Goal: Information Seeking & Learning: Learn about a topic

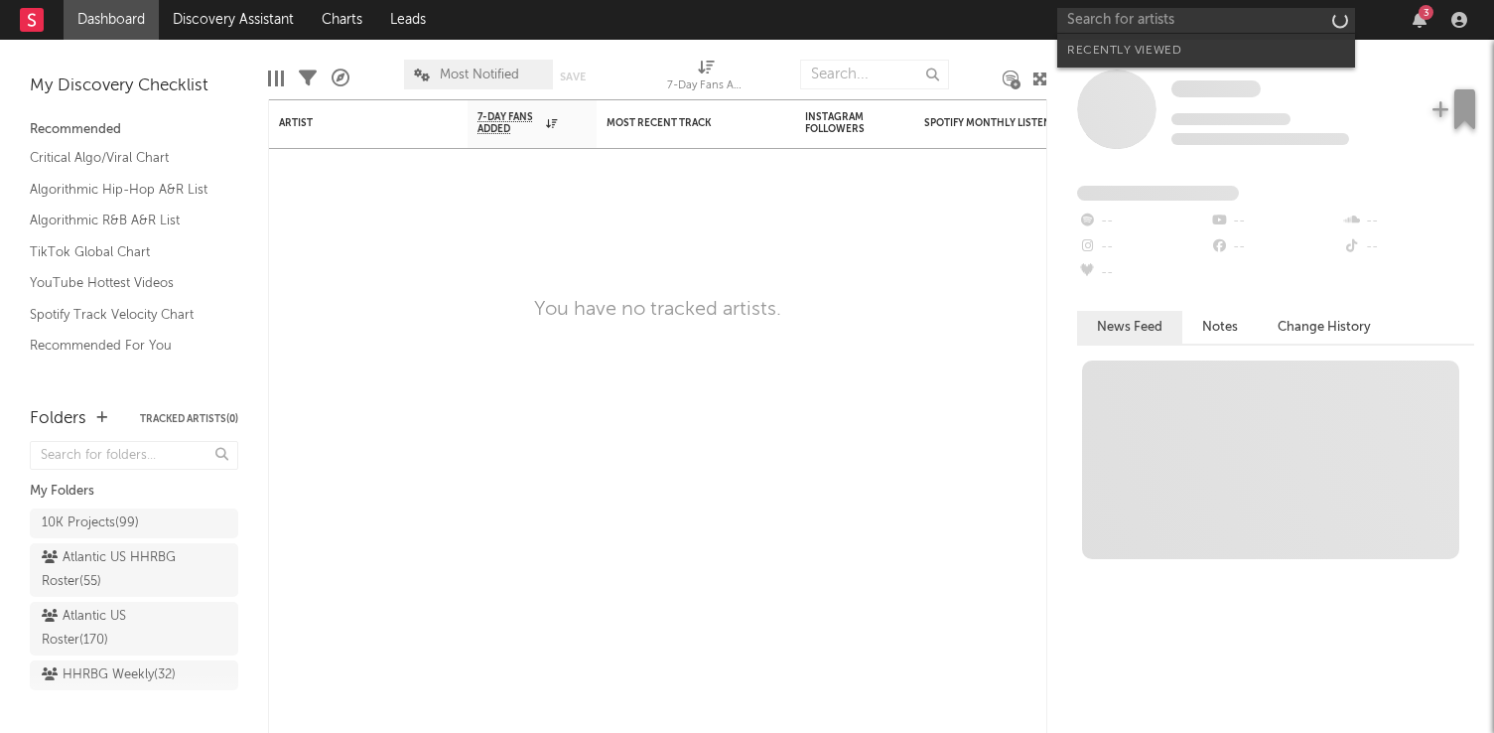
click at [1210, 18] on input "text" at bounding box center [1206, 20] width 298 height 25
click at [1117, 34] on div "3" at bounding box center [1265, 20] width 417 height 40
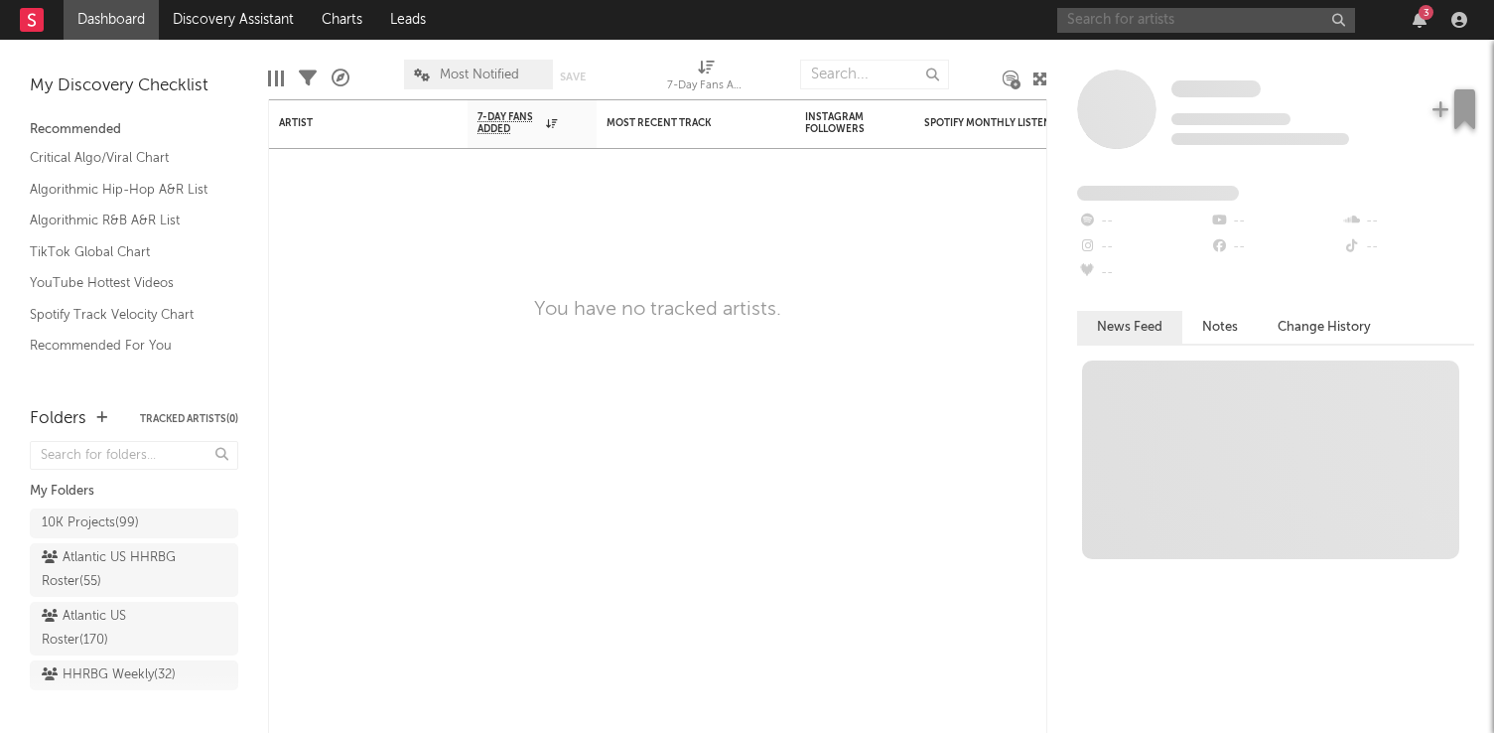
click at [1117, 16] on input "text" at bounding box center [1206, 20] width 298 height 25
click at [1145, 39] on div "3" at bounding box center [1265, 20] width 417 height 40
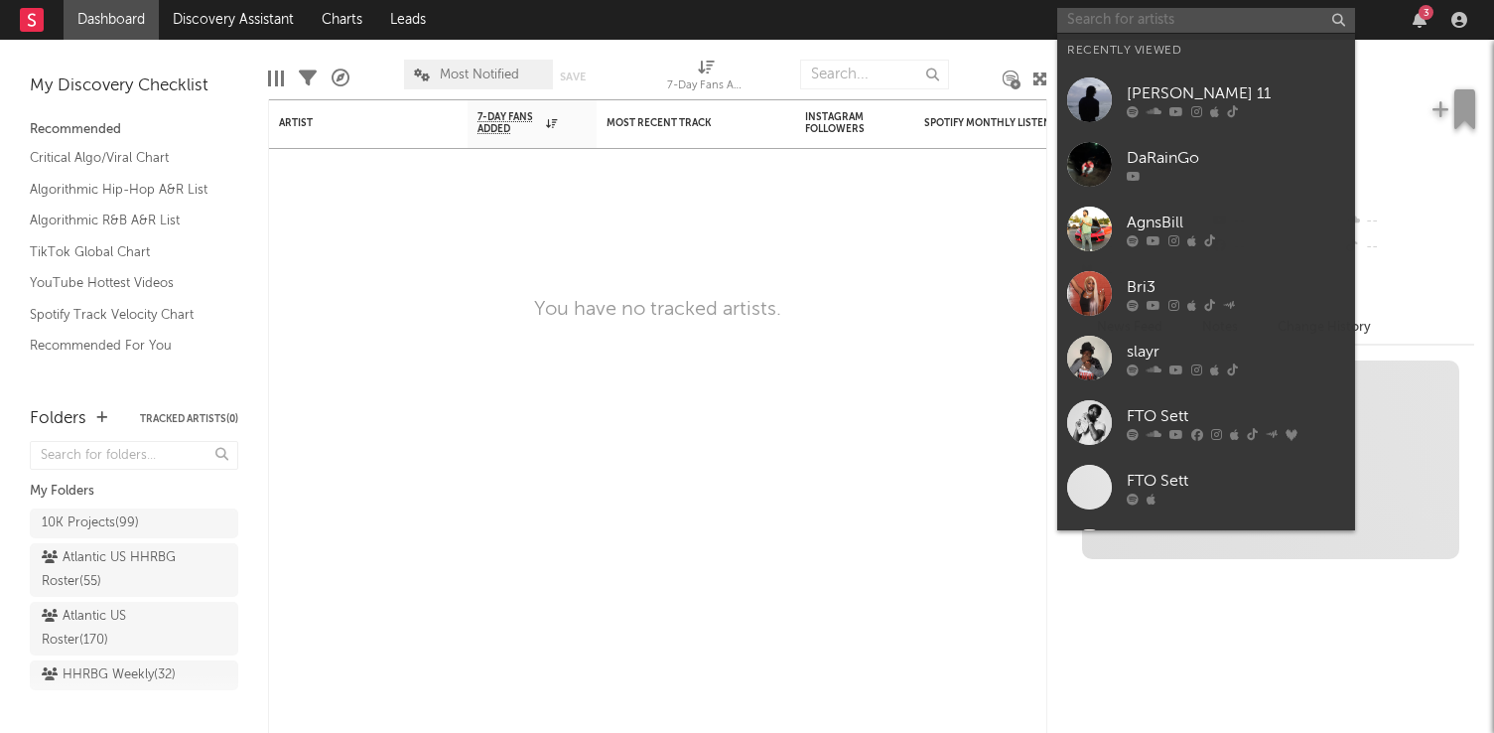
click at [1152, 20] on input "text" at bounding box center [1206, 20] width 298 height 25
click at [1135, 13] on input "text" at bounding box center [1206, 20] width 298 height 25
type input "m"
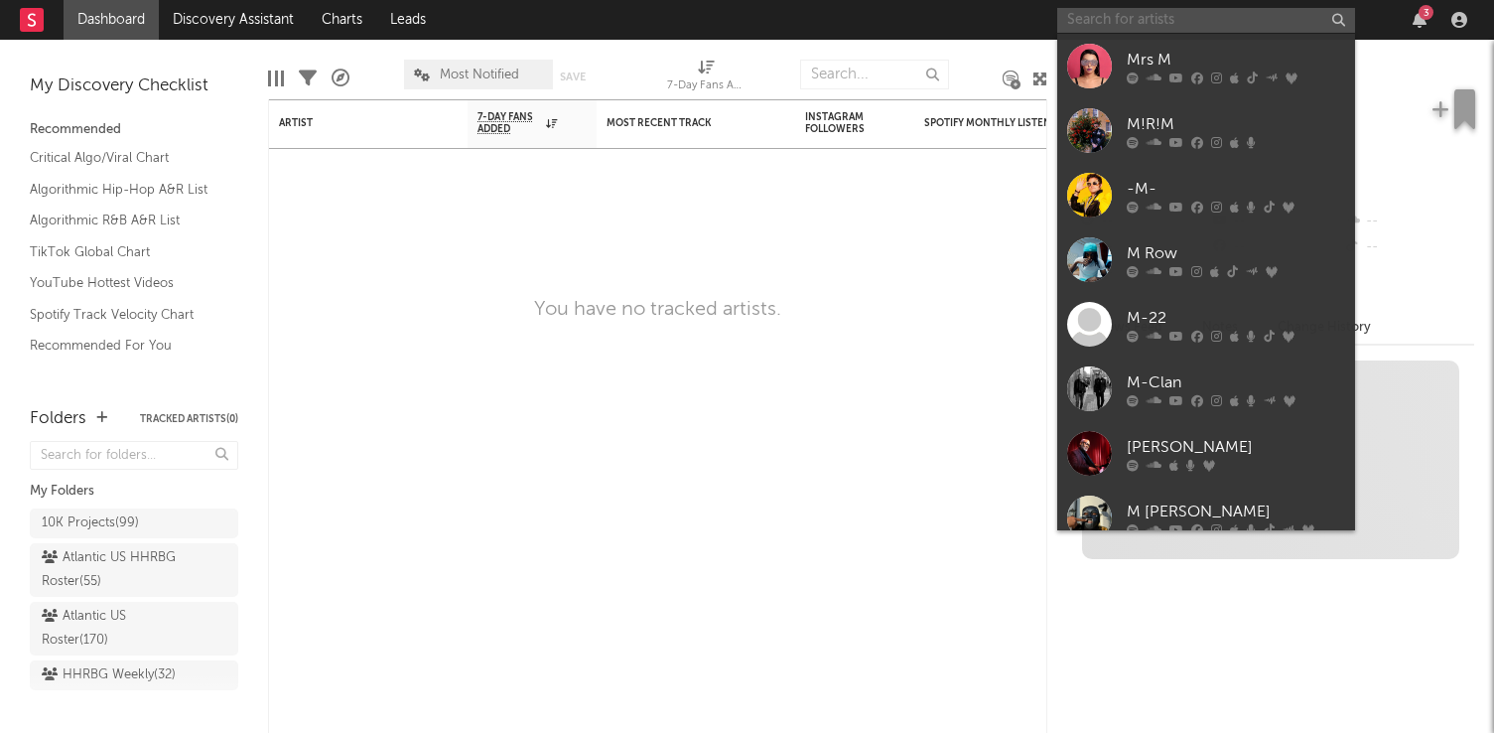
type input "h"
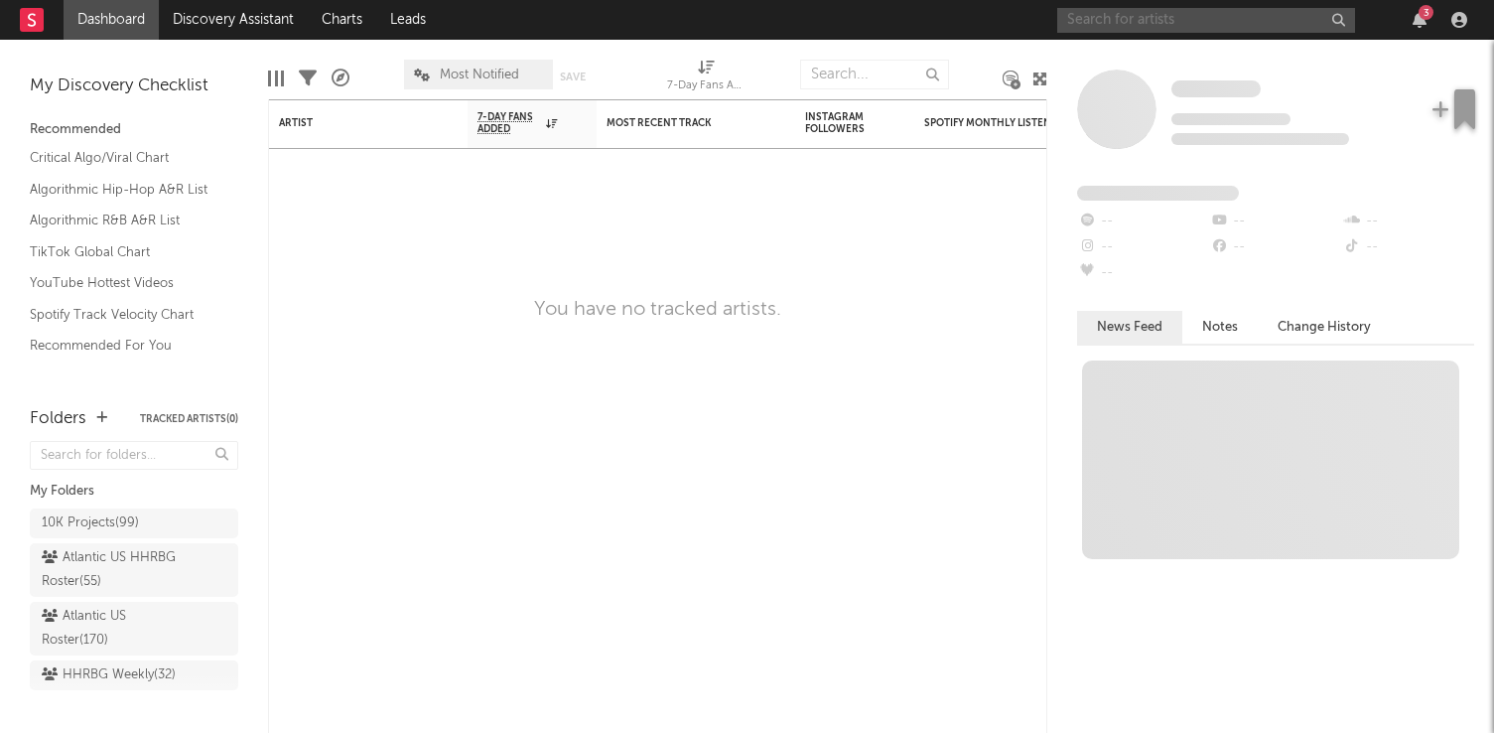
click at [1134, 29] on input "text" at bounding box center [1206, 20] width 298 height 25
type input "z"
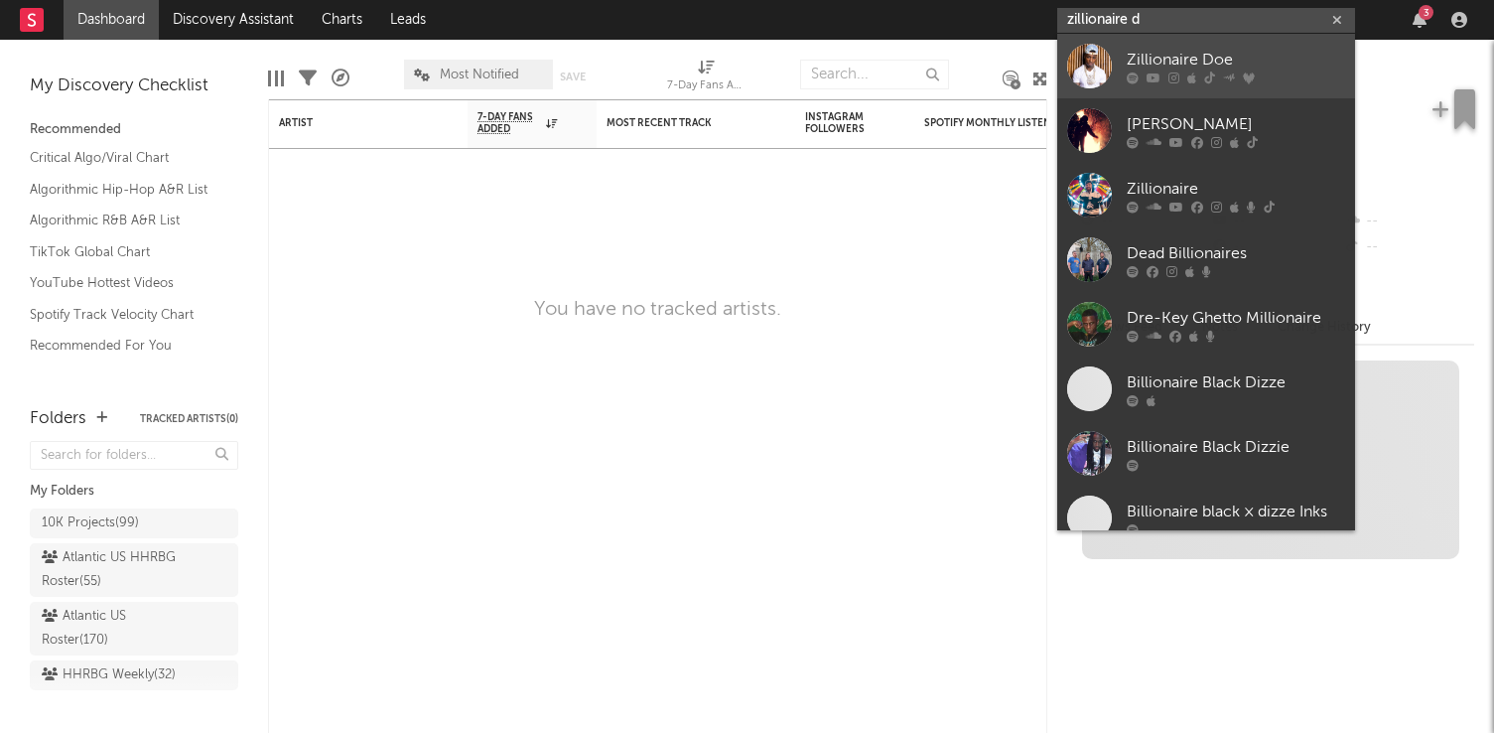
type input "zillionaire d"
click at [1198, 45] on link "Zillionaire Doe" at bounding box center [1206, 66] width 298 height 65
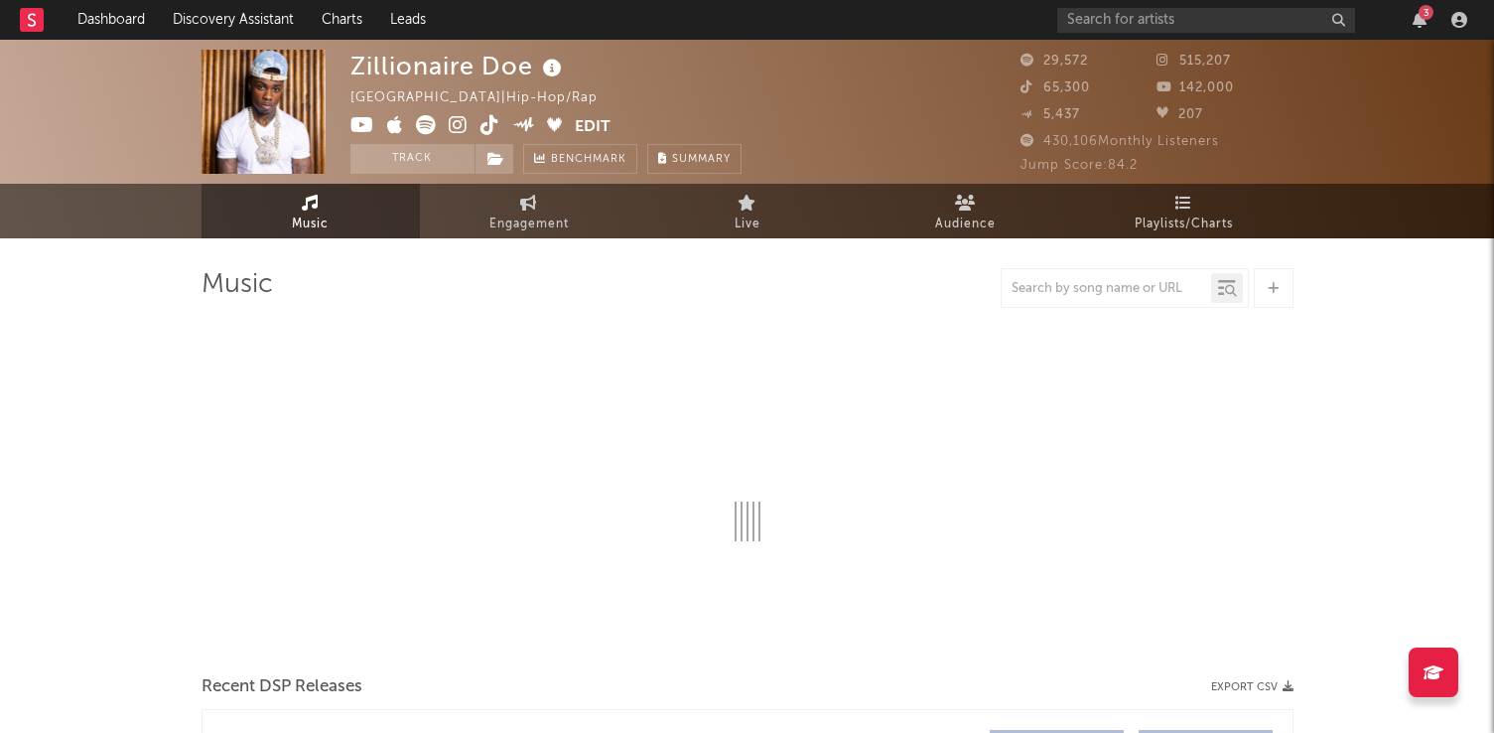
select select "6m"
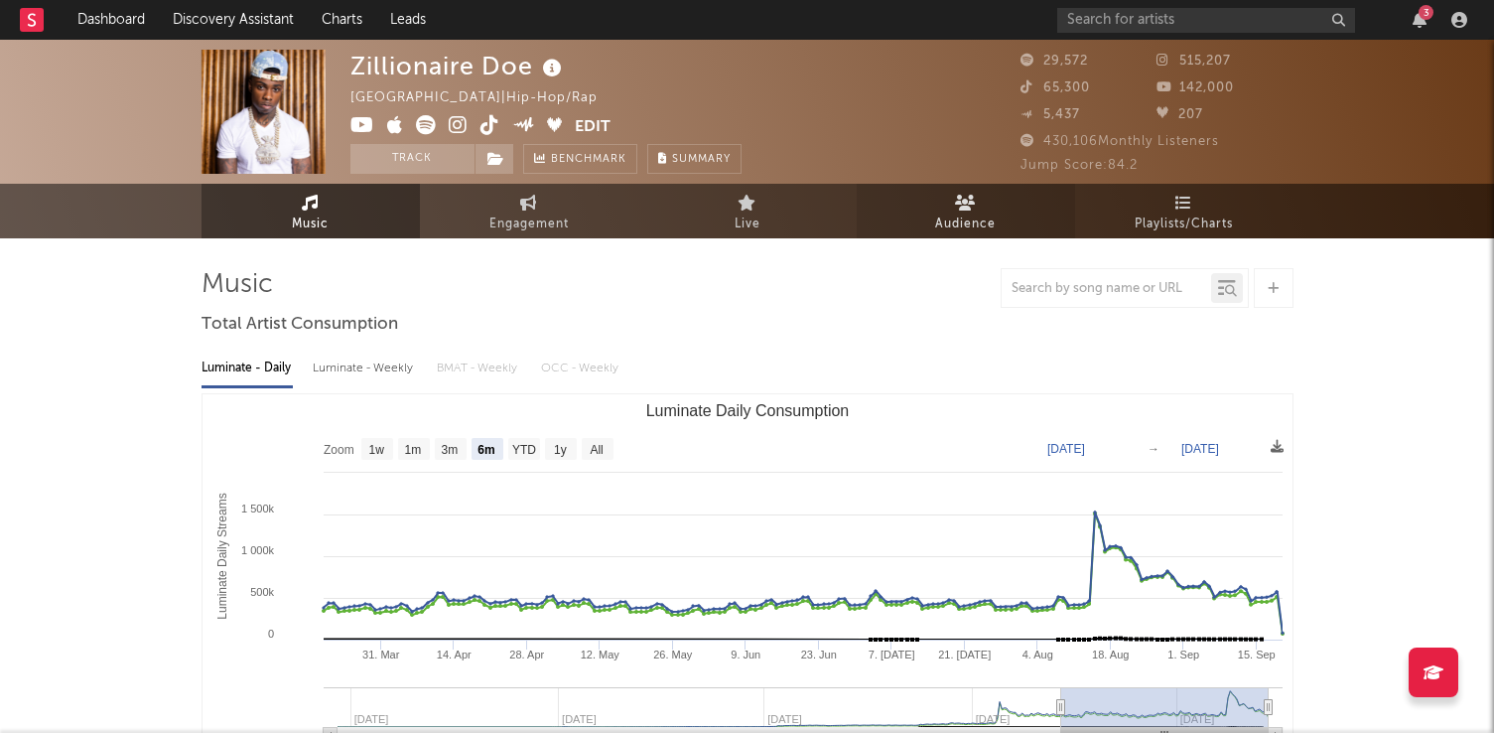
click at [1033, 216] on link "Audience" at bounding box center [966, 211] width 218 height 55
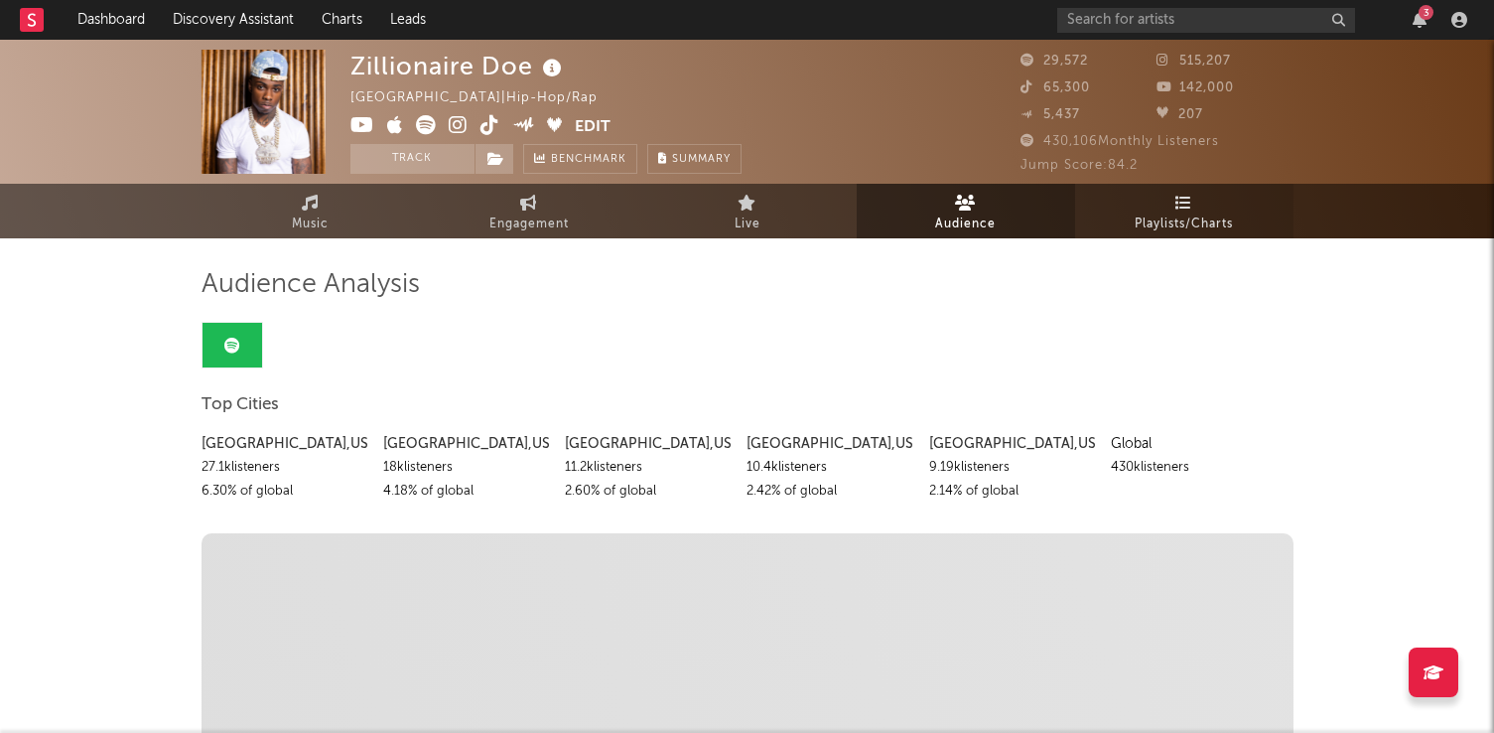
click at [1177, 215] on span "Playlists/Charts" at bounding box center [1184, 224] width 98 height 24
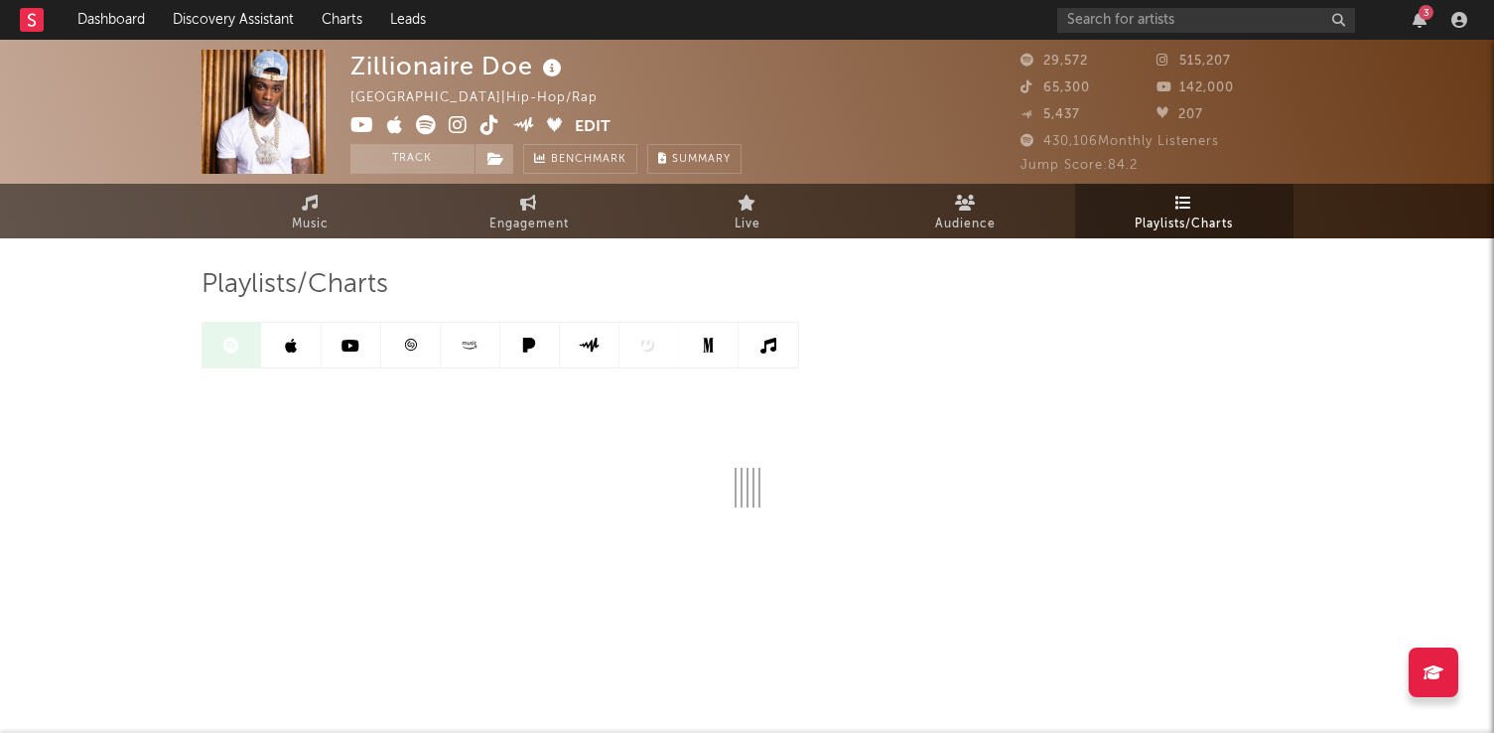
click at [425, 337] on link at bounding box center [411, 345] width 60 height 45
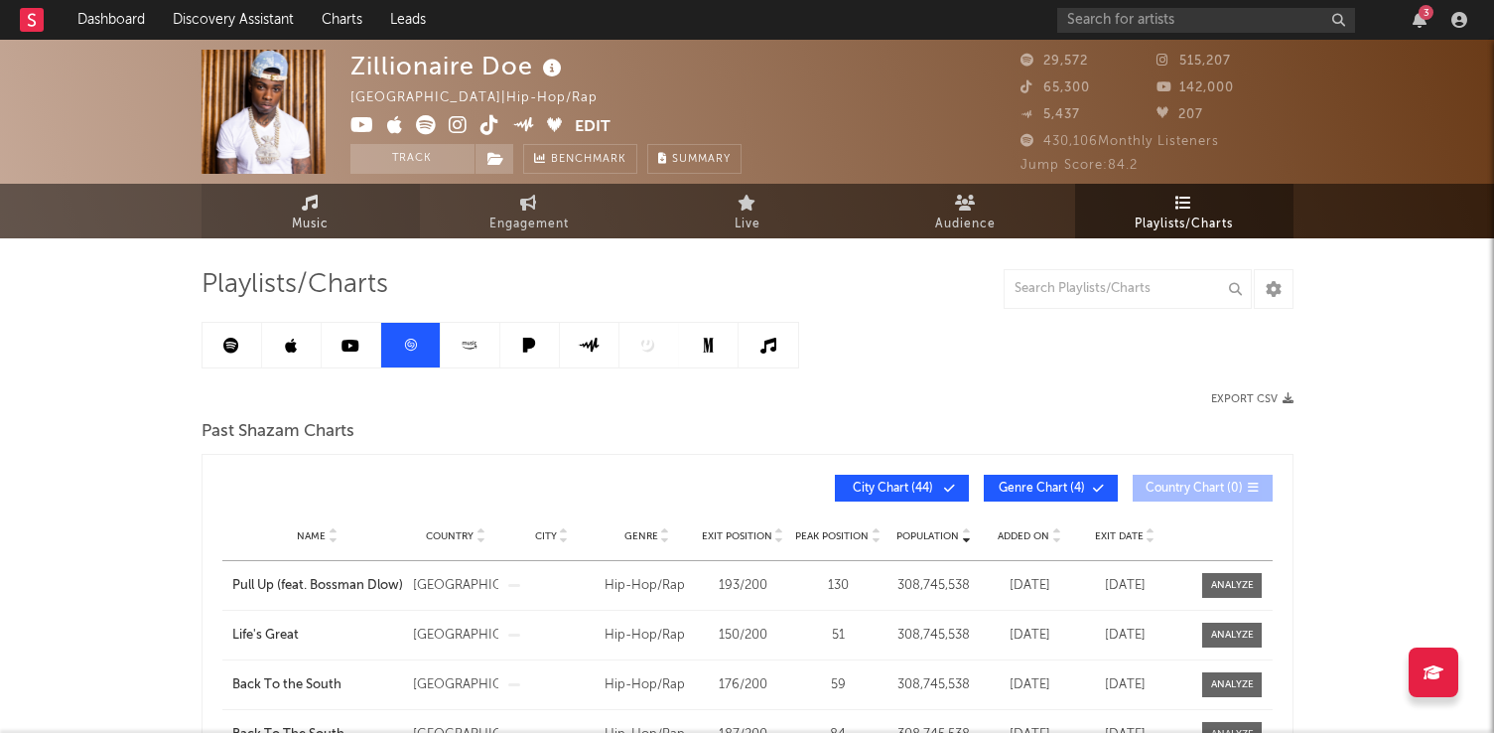
click at [307, 220] on span "Music" at bounding box center [310, 224] width 37 height 24
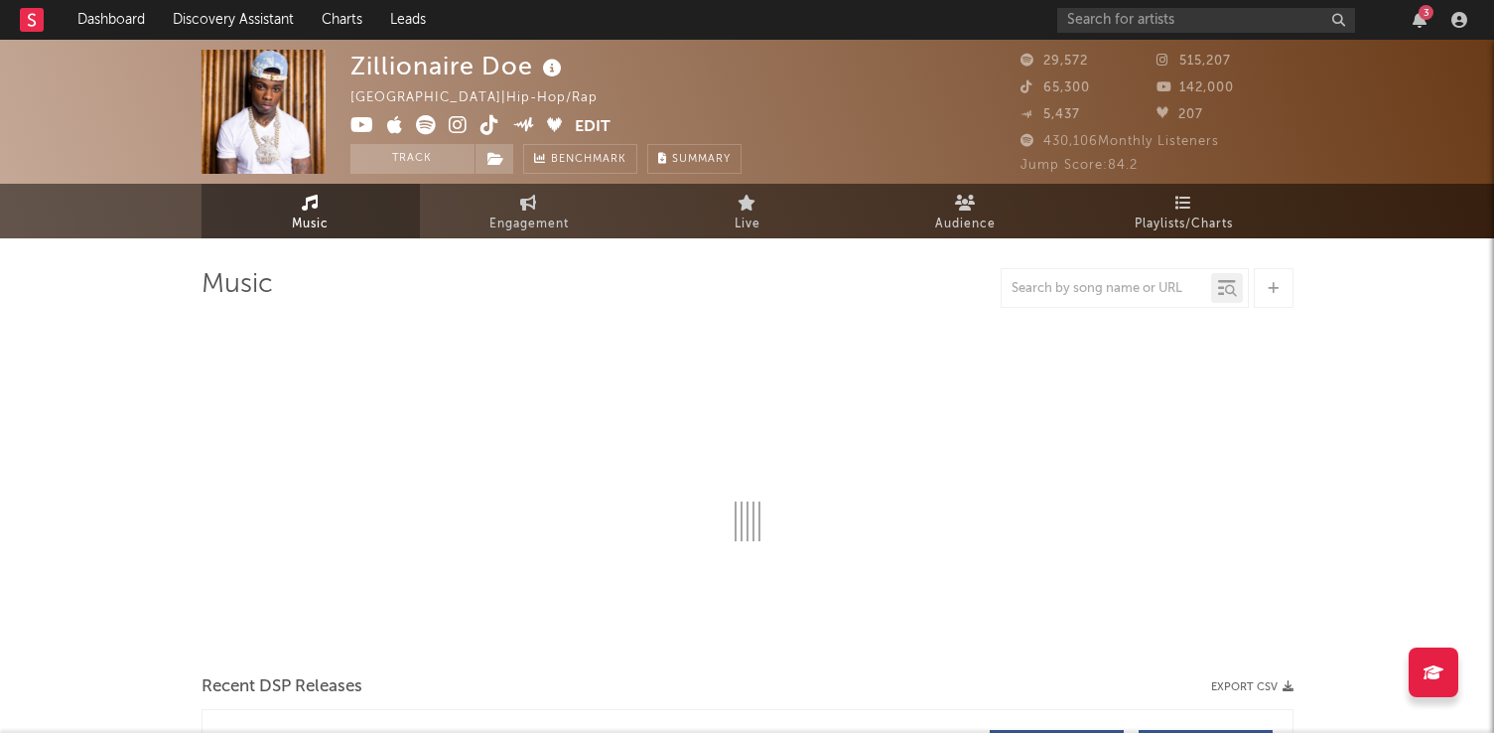
select select "6m"
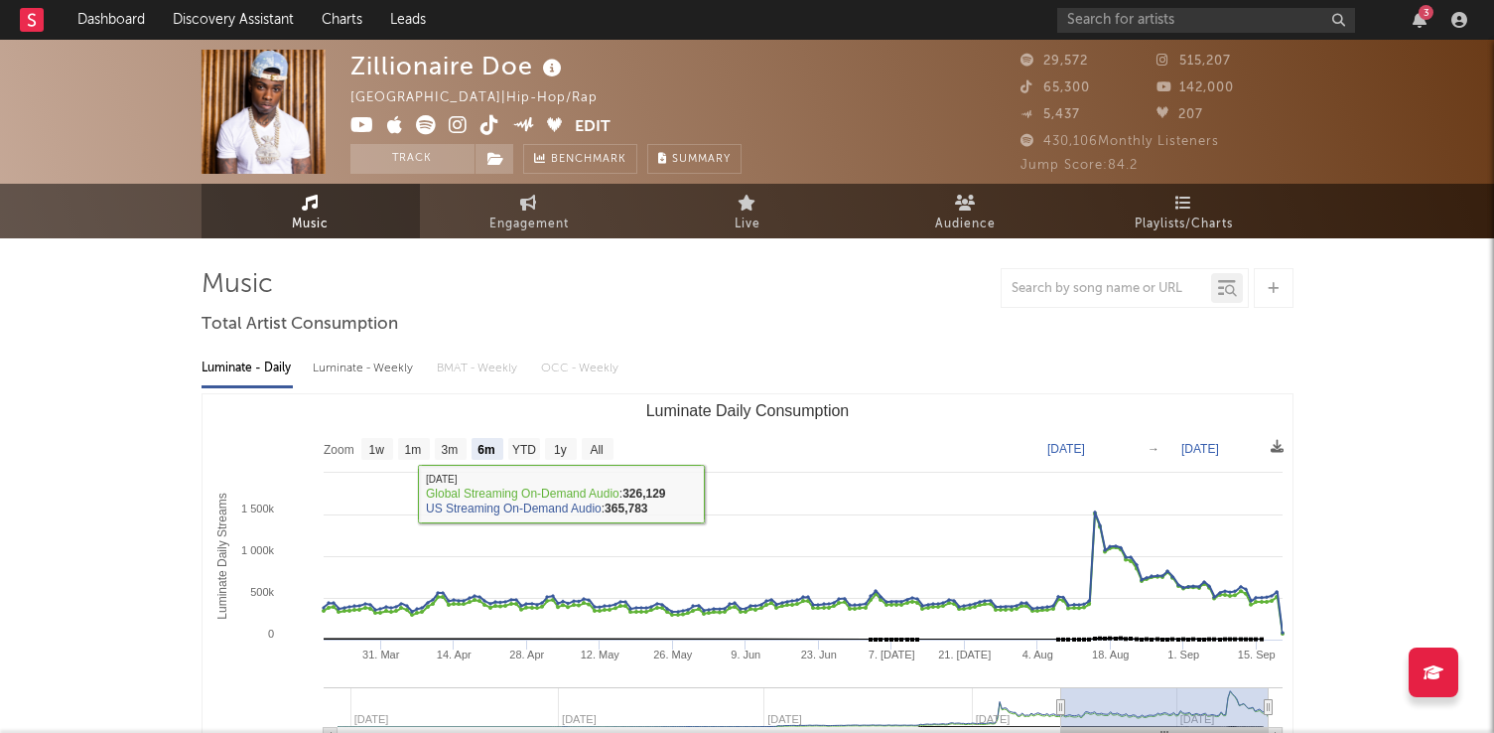
click at [1136, 182] on div "Zillionaire Doe [GEOGRAPHIC_DATA] | Hip-Hop/Rap Edit Track Benchmark Summary 29…" at bounding box center [747, 112] width 1494 height 144
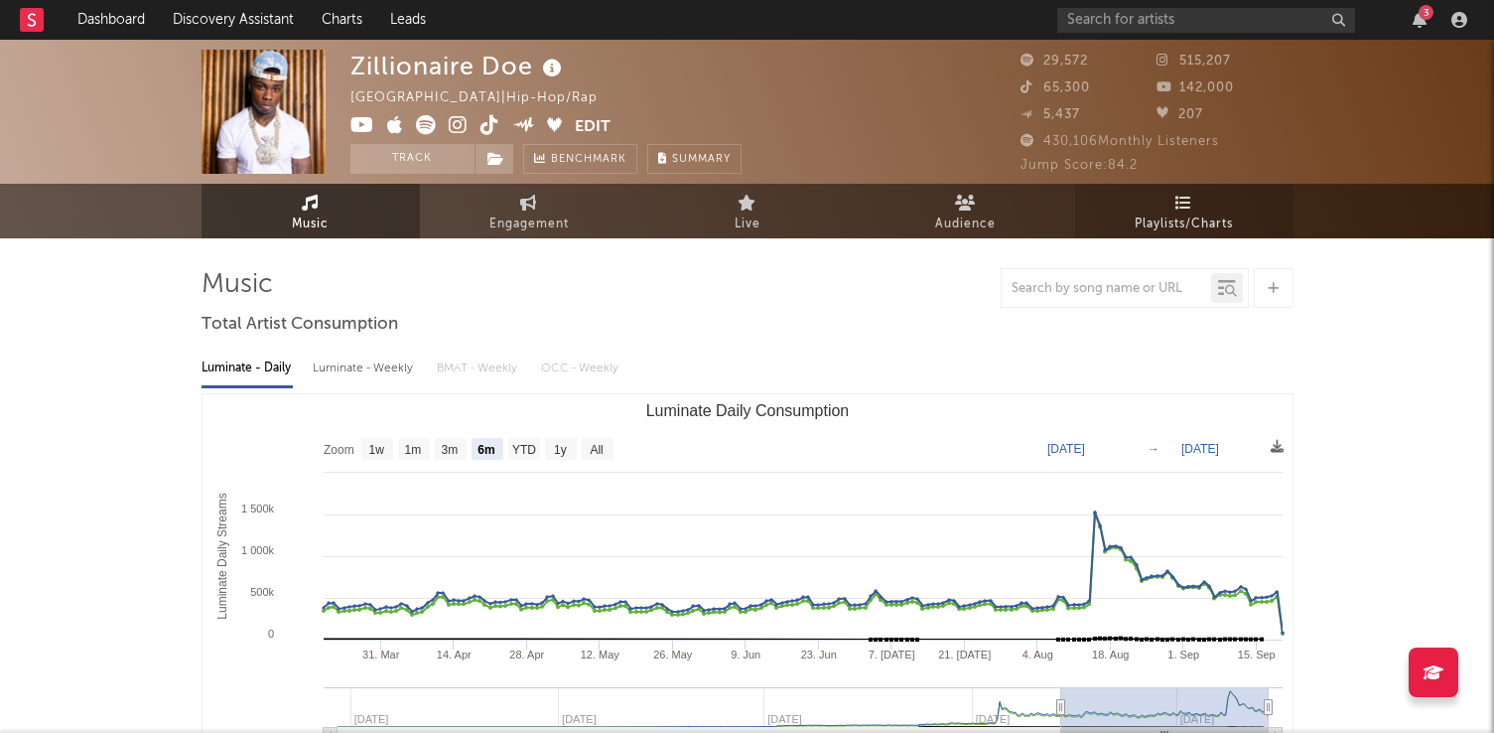
click at [1136, 215] on span "Playlists/Charts" at bounding box center [1184, 224] width 98 height 24
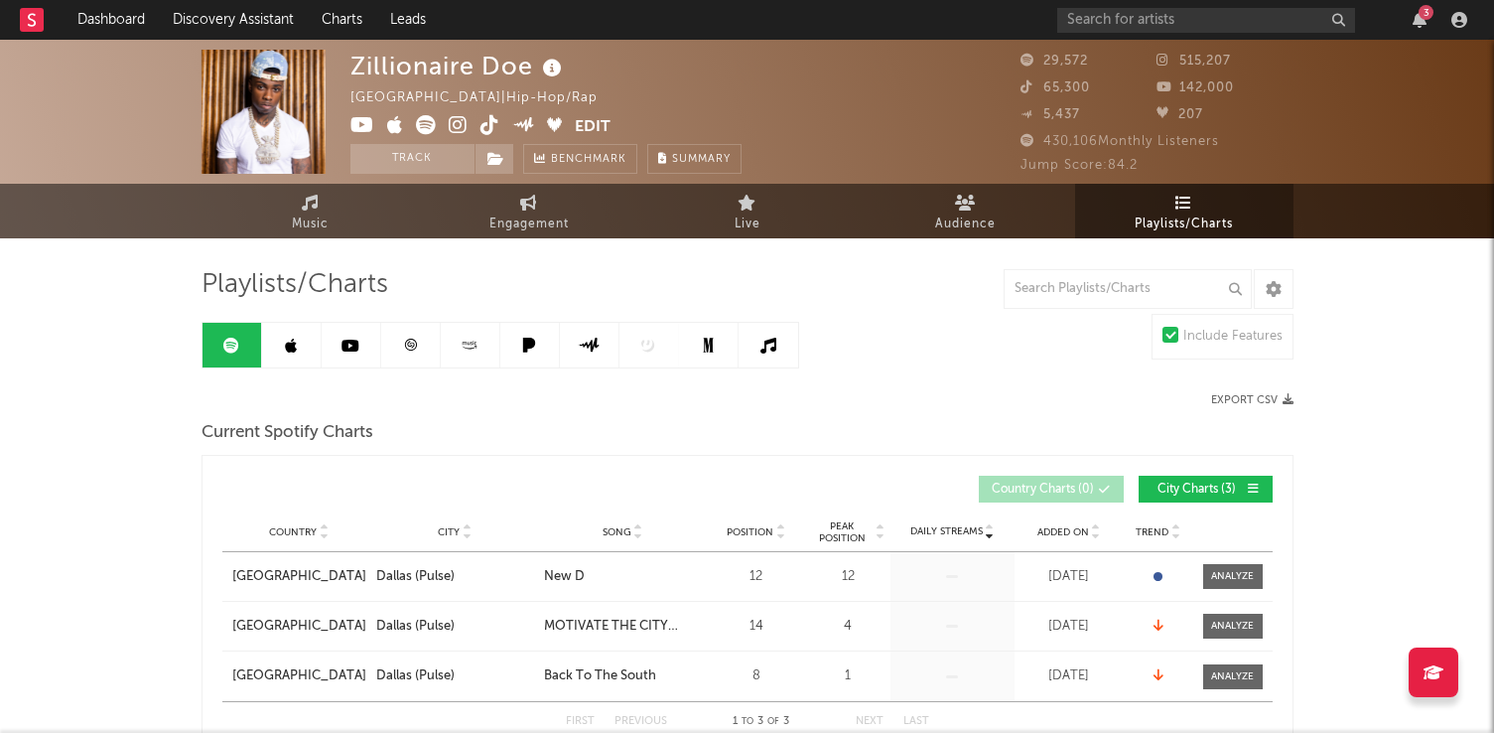
click at [459, 347] on icon at bounding box center [470, 345] width 23 height 15
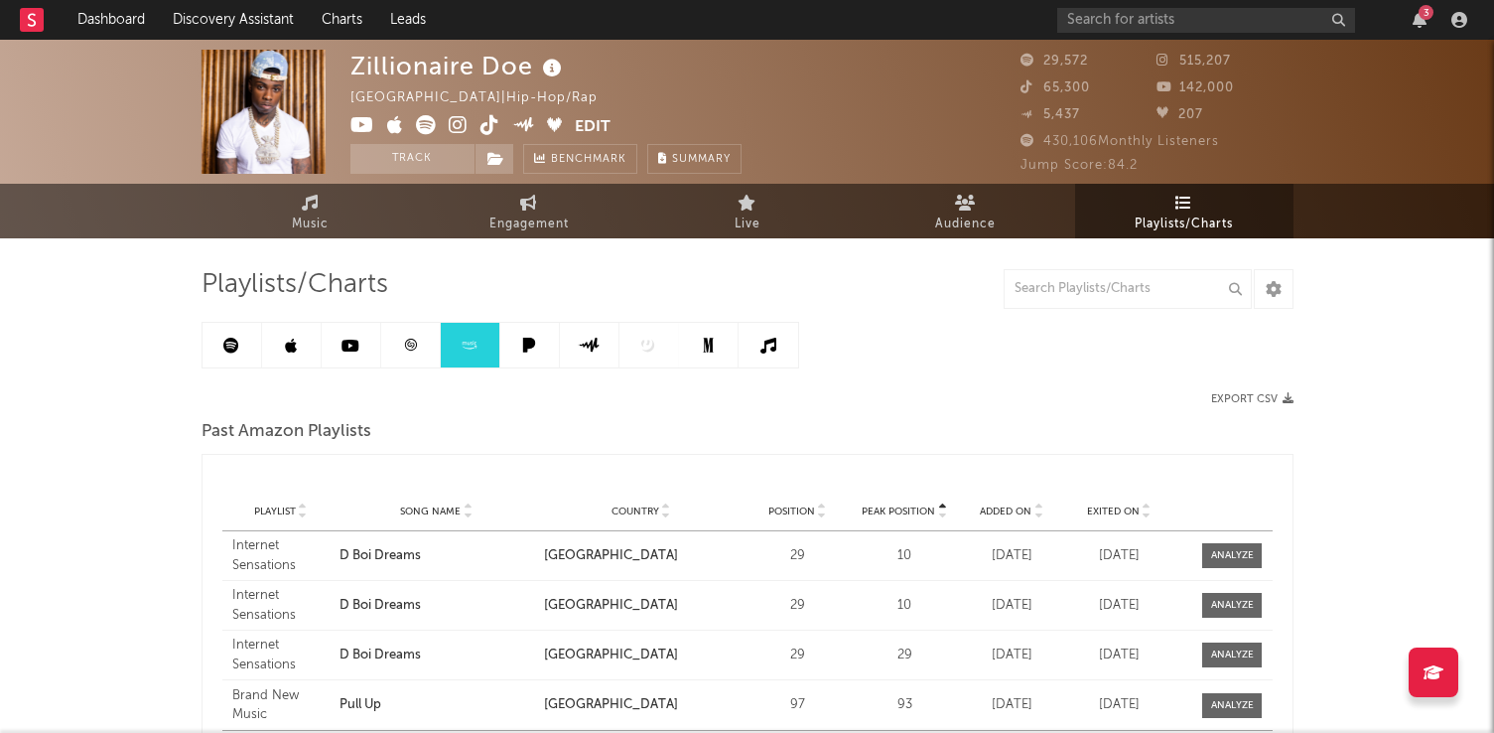
click at [412, 348] on icon at bounding box center [410, 345] width 15 height 15
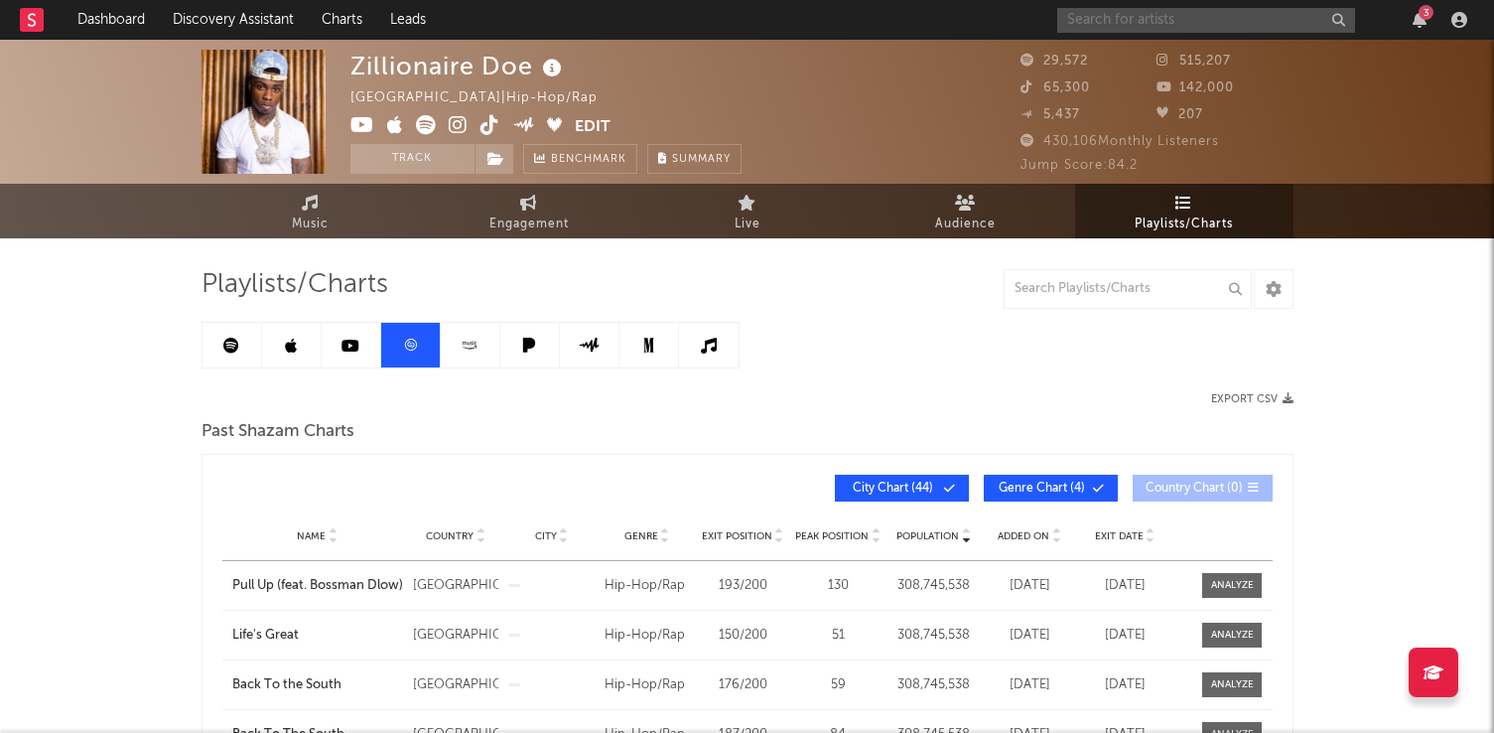
click at [1163, 17] on input "text" at bounding box center [1206, 20] width 298 height 25
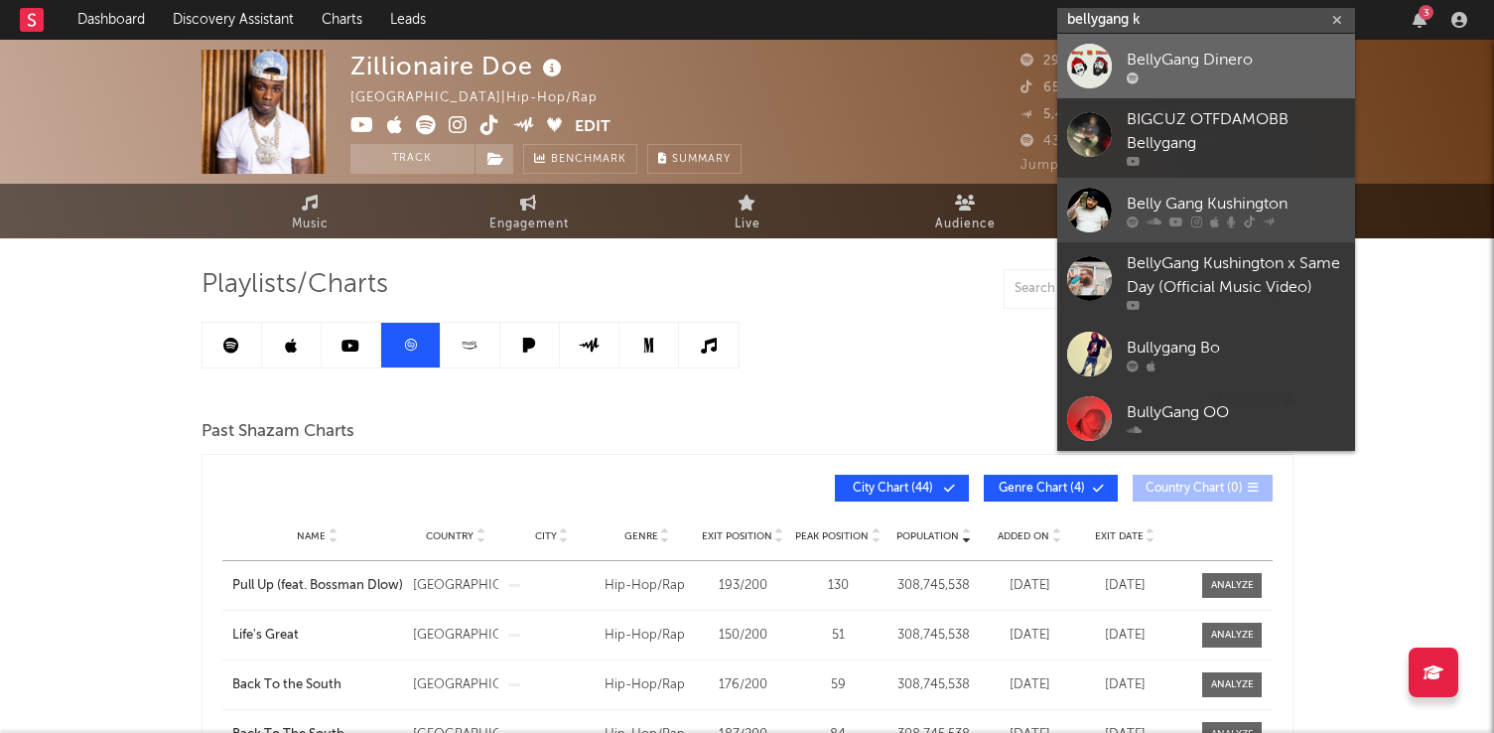
type input "bellygang k"
click at [1230, 179] on link "Belly Gang Kushington" at bounding box center [1206, 210] width 298 height 65
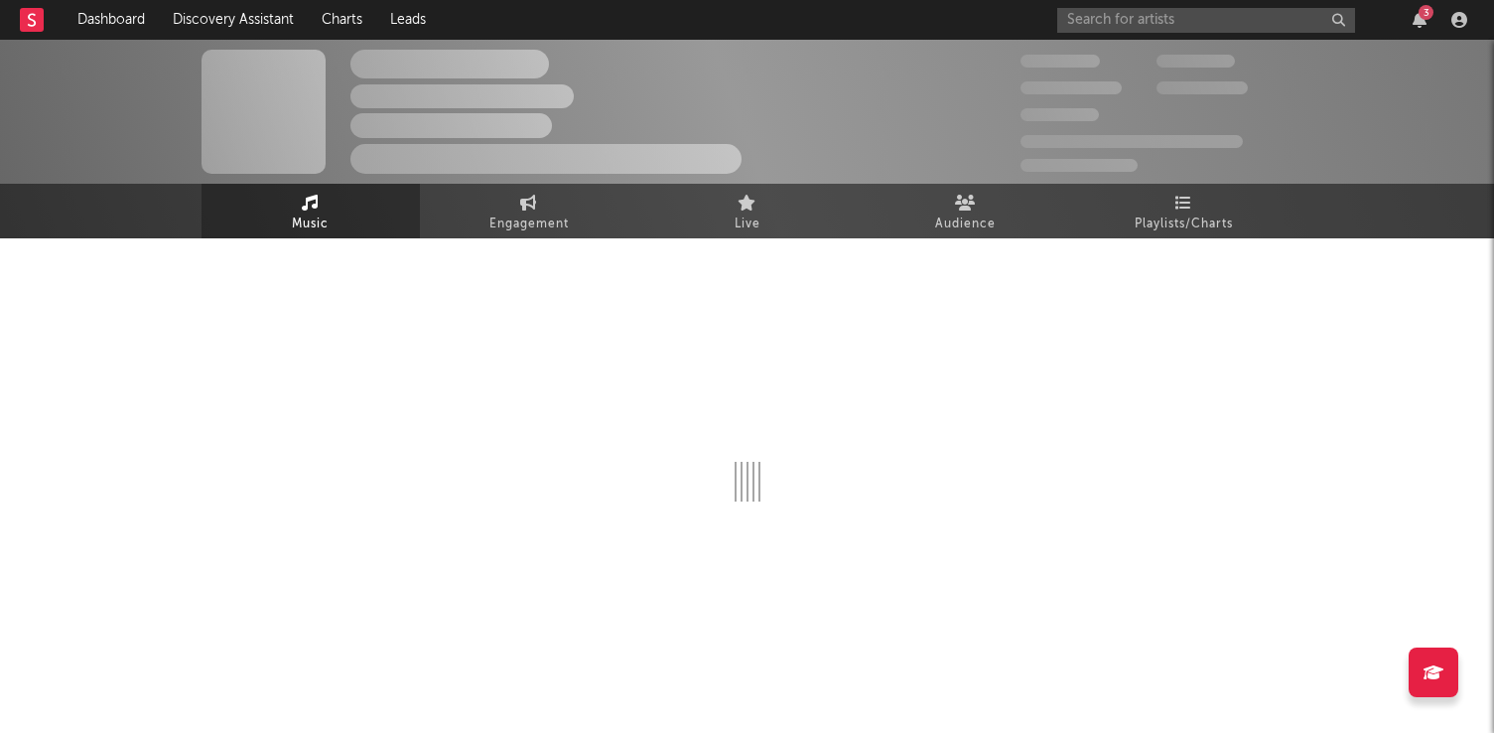
select select "6m"
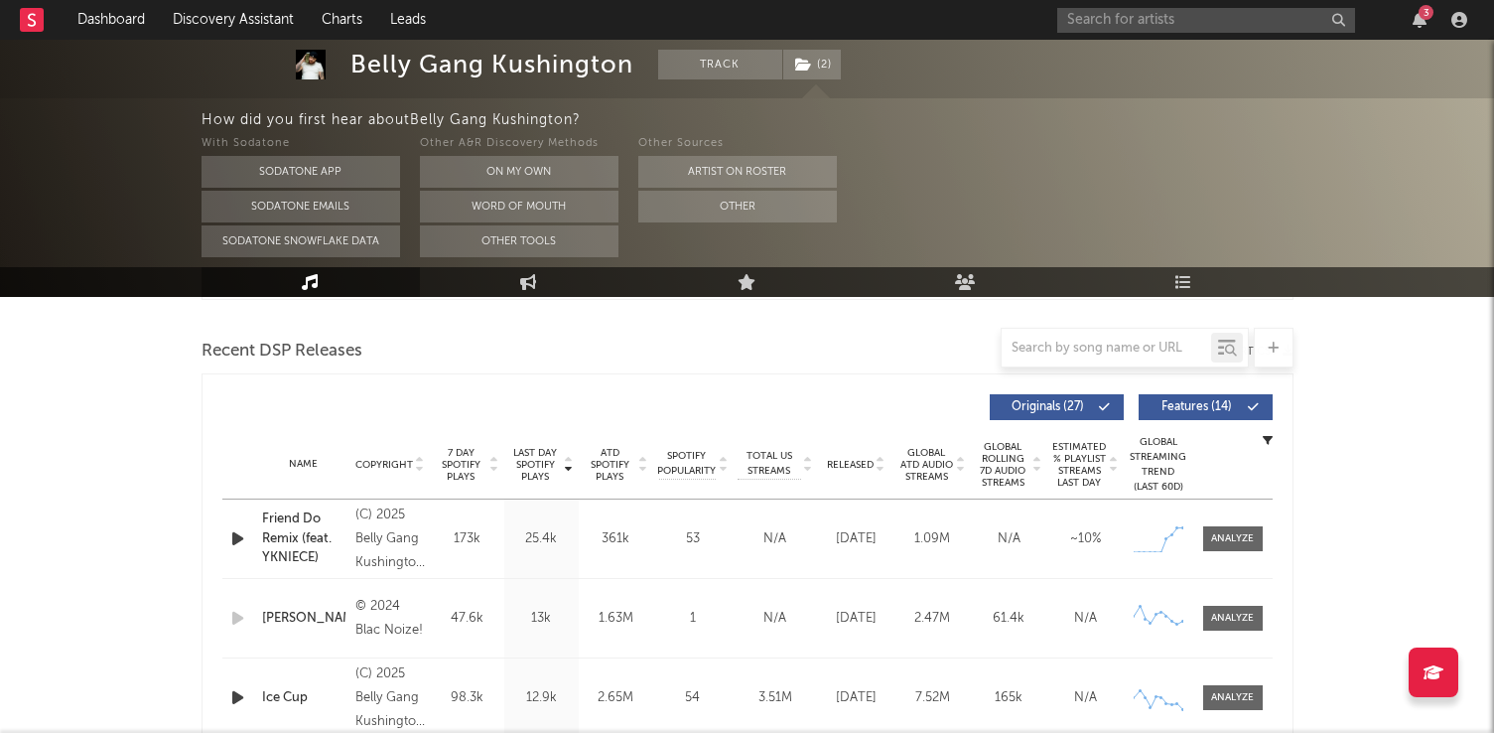
scroll to position [665, 0]
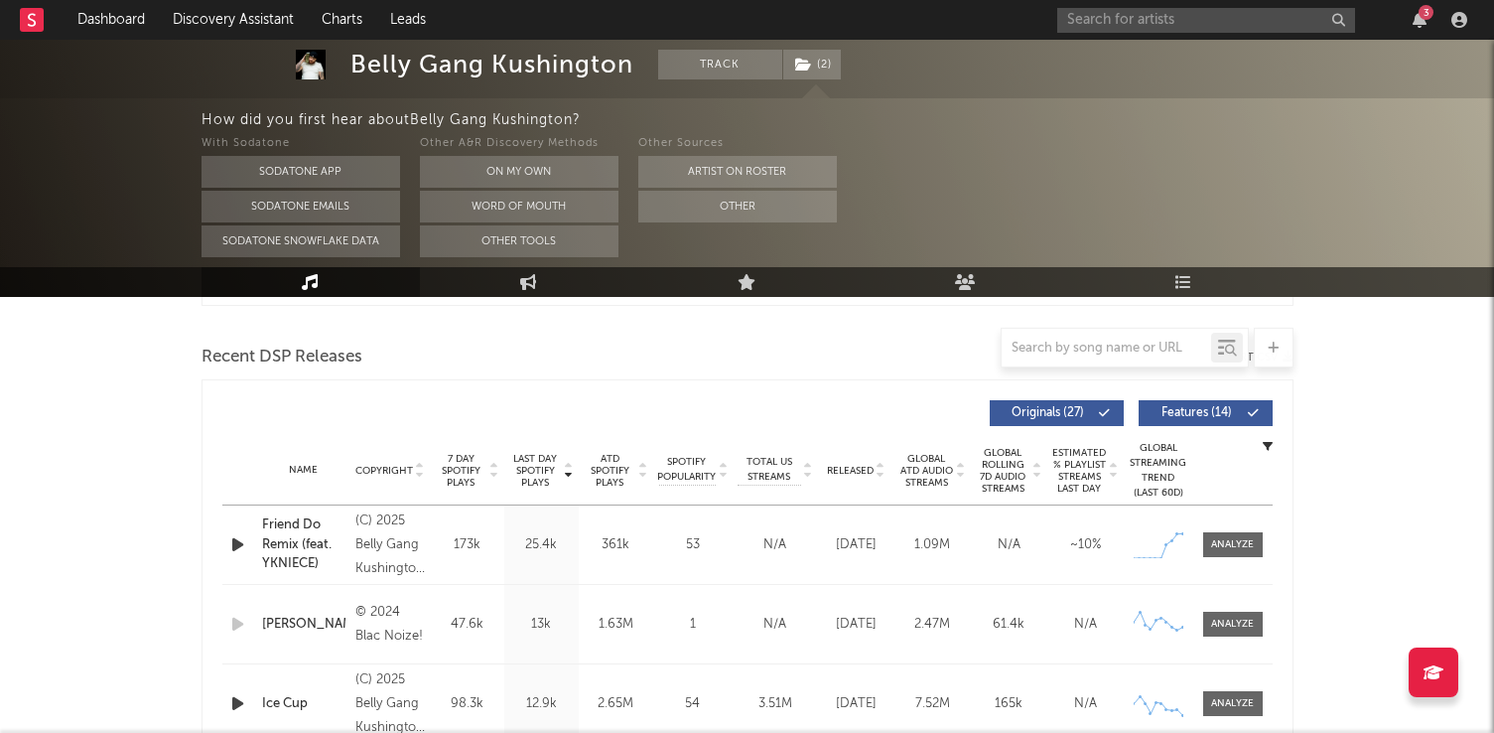
click at [1228, 563] on div "Name Friend Do Remix (feat. YKNIECE) Copyright (C) 2025 Belly Gang Kushington/L…" at bounding box center [747, 544] width 1051 height 78
click at [1228, 549] on div at bounding box center [1232, 544] width 43 height 15
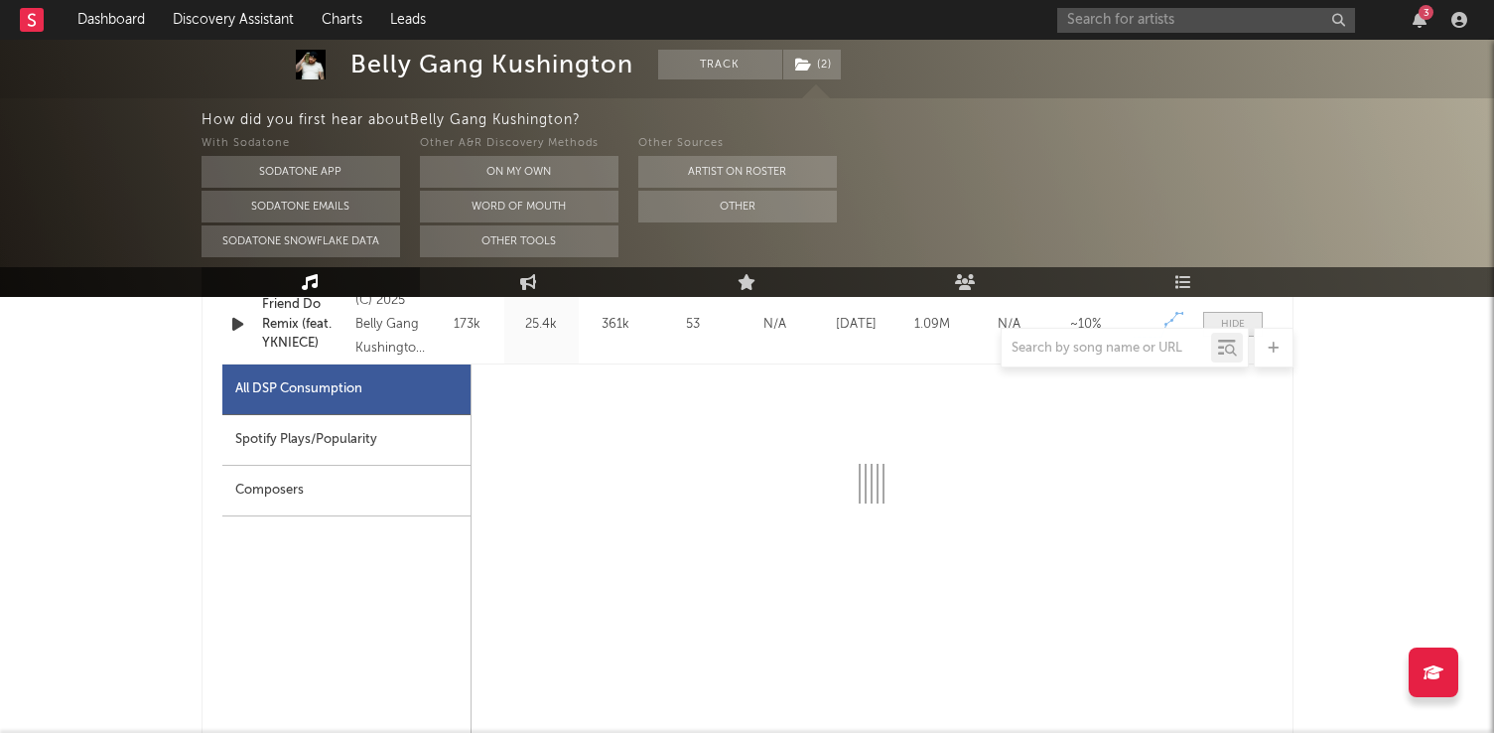
scroll to position [899, 0]
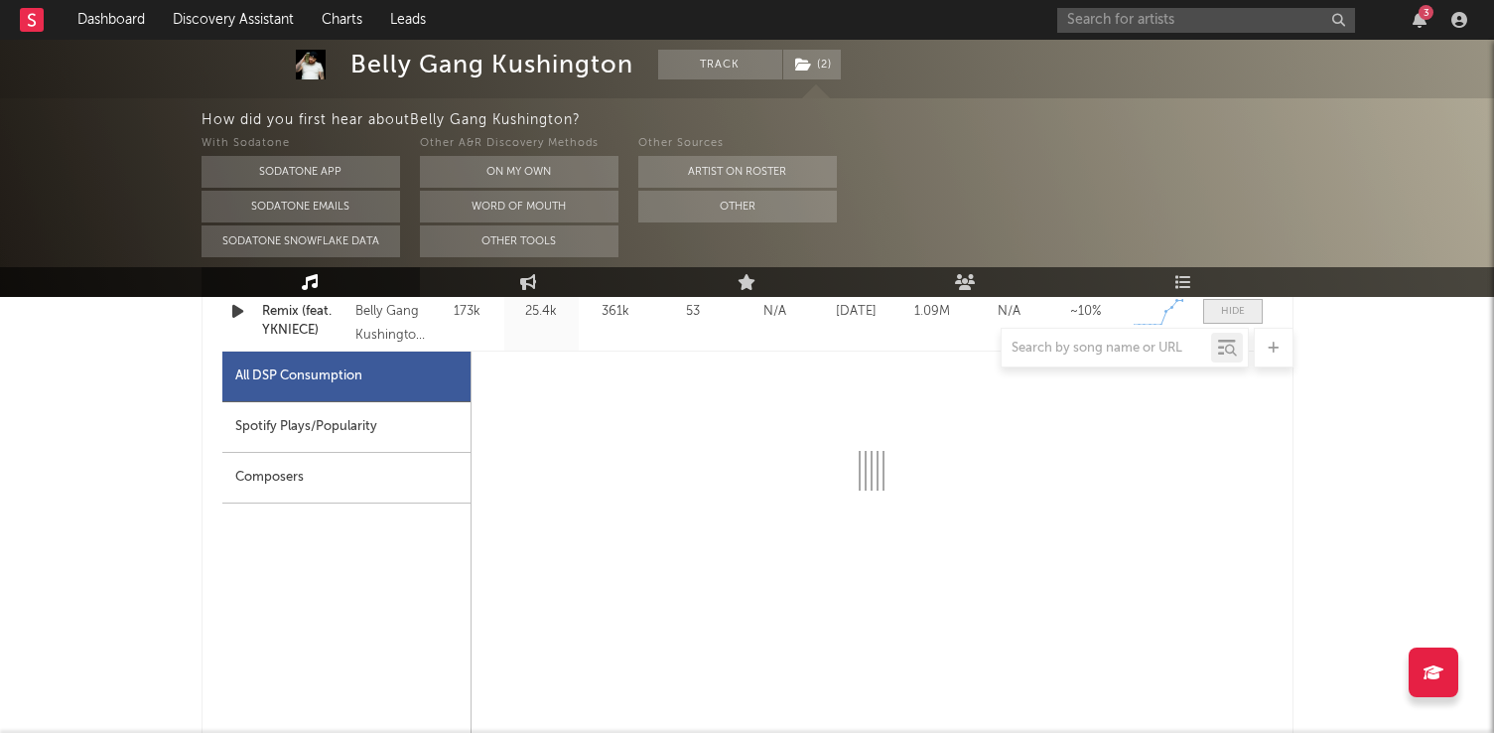
select select "1w"
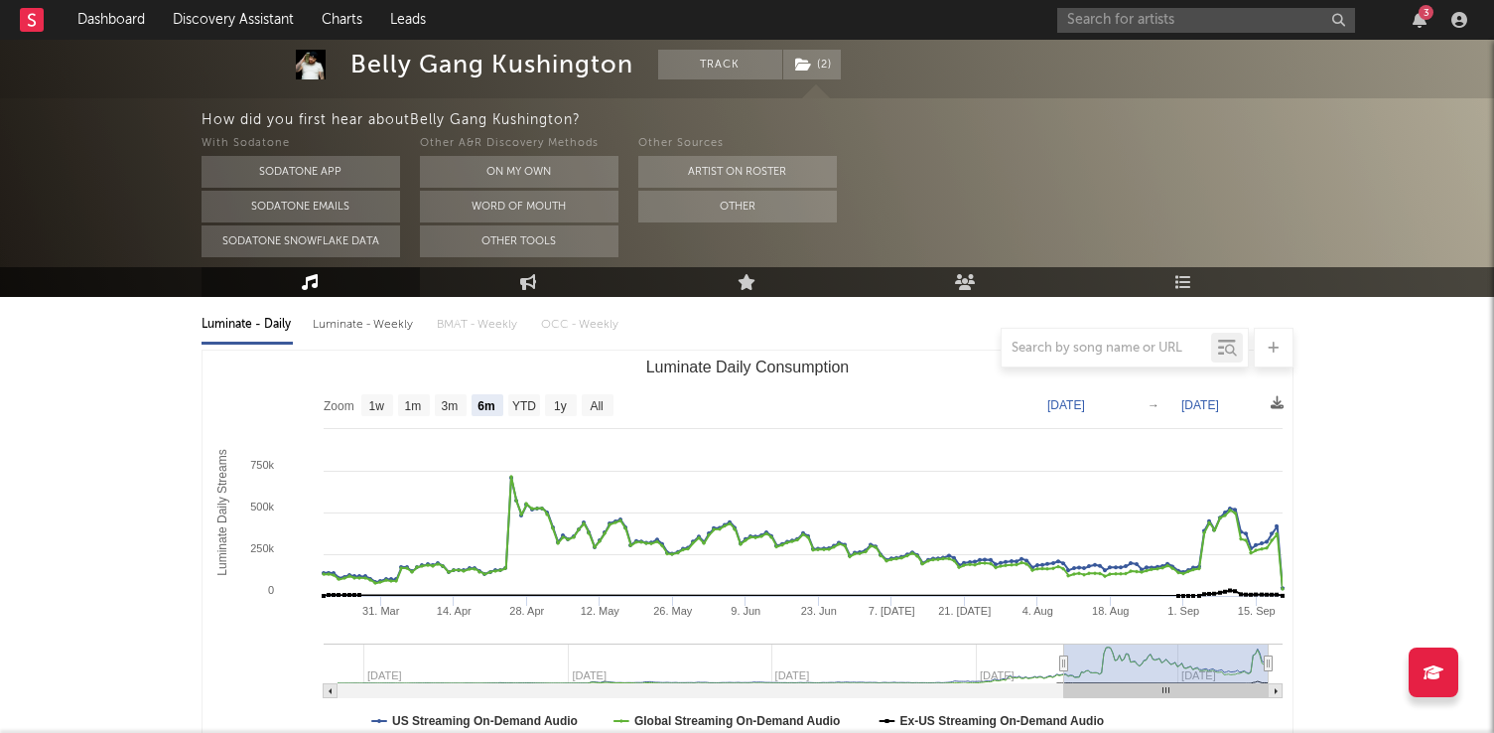
scroll to position [0, 0]
